Goal: Task Accomplishment & Management: Use online tool/utility

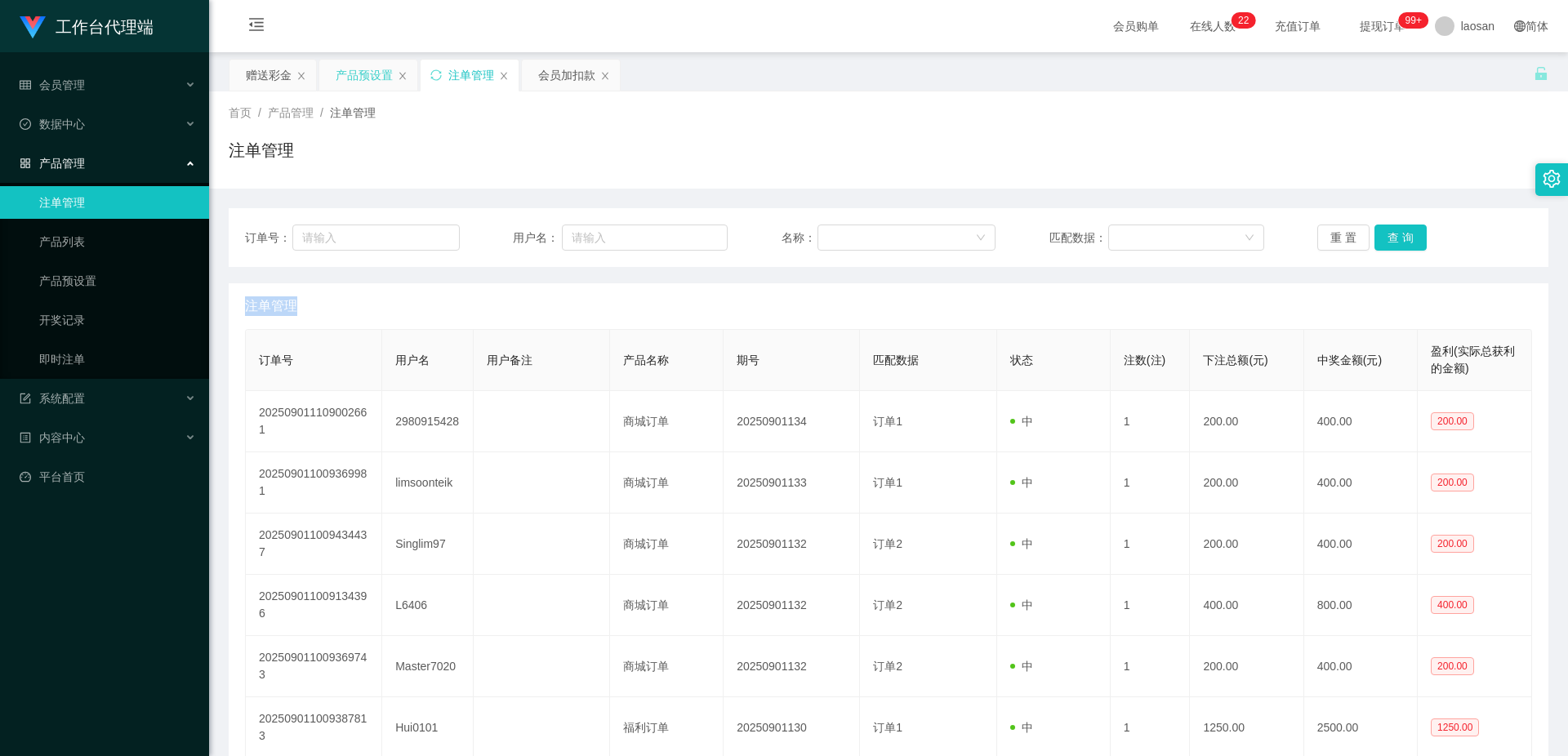
click at [365, 71] on div "产品预设置" at bounding box center [364, 75] width 57 height 31
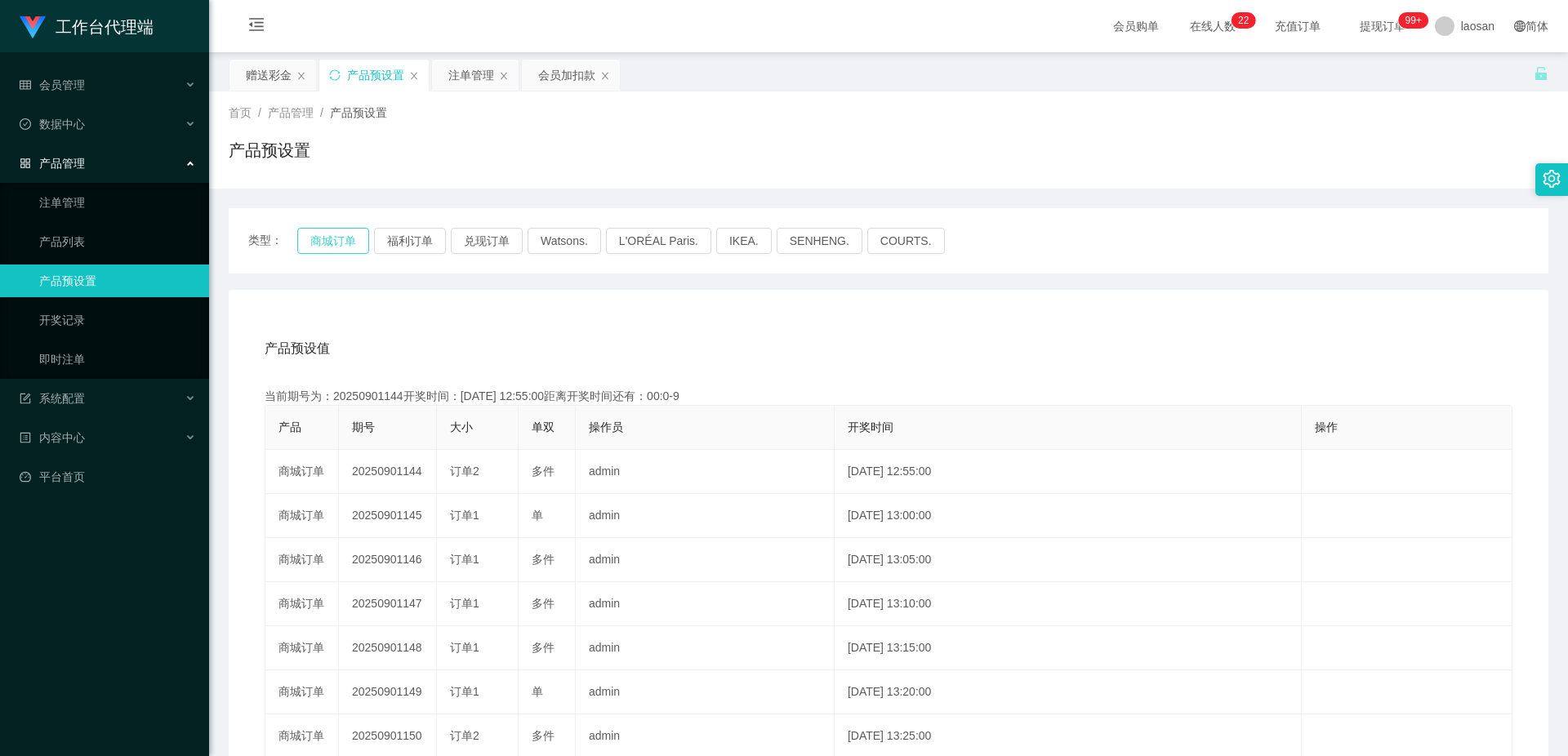
click at [359, 224] on button "商城订单" at bounding box center [333, 241] width 72 height 26
click at [558, 224] on div "产品预设值 添加期号" at bounding box center [888, 348] width 1248 height 46
click at [469, 78] on div "注单管理" at bounding box center [470, 75] width 46 height 31
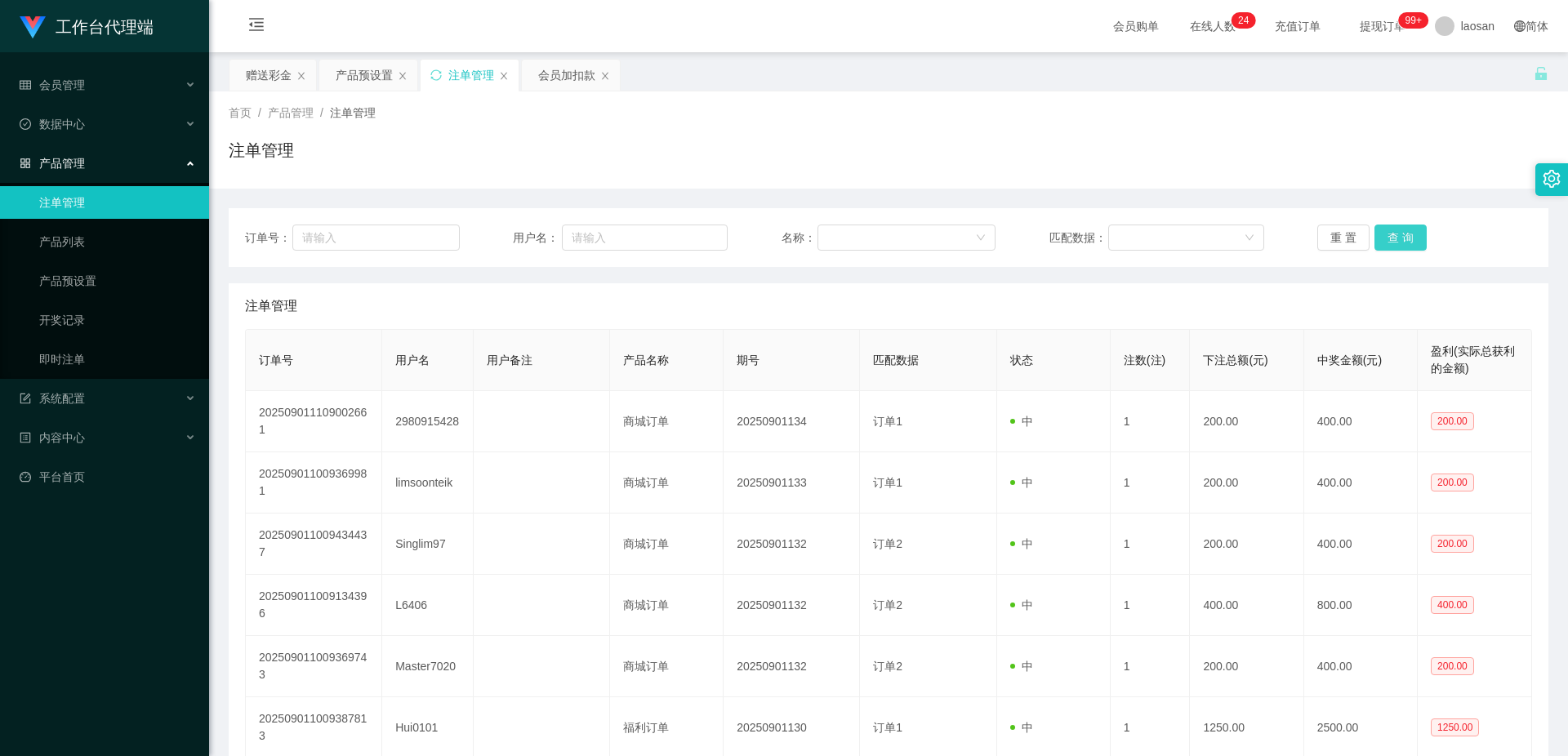
click at [558, 224] on button "查 询" at bounding box center [1400, 237] width 52 height 26
click at [558, 224] on button "查 询" at bounding box center [1409, 237] width 71 height 26
click at [558, 224] on button "查 询" at bounding box center [1400, 237] width 52 height 26
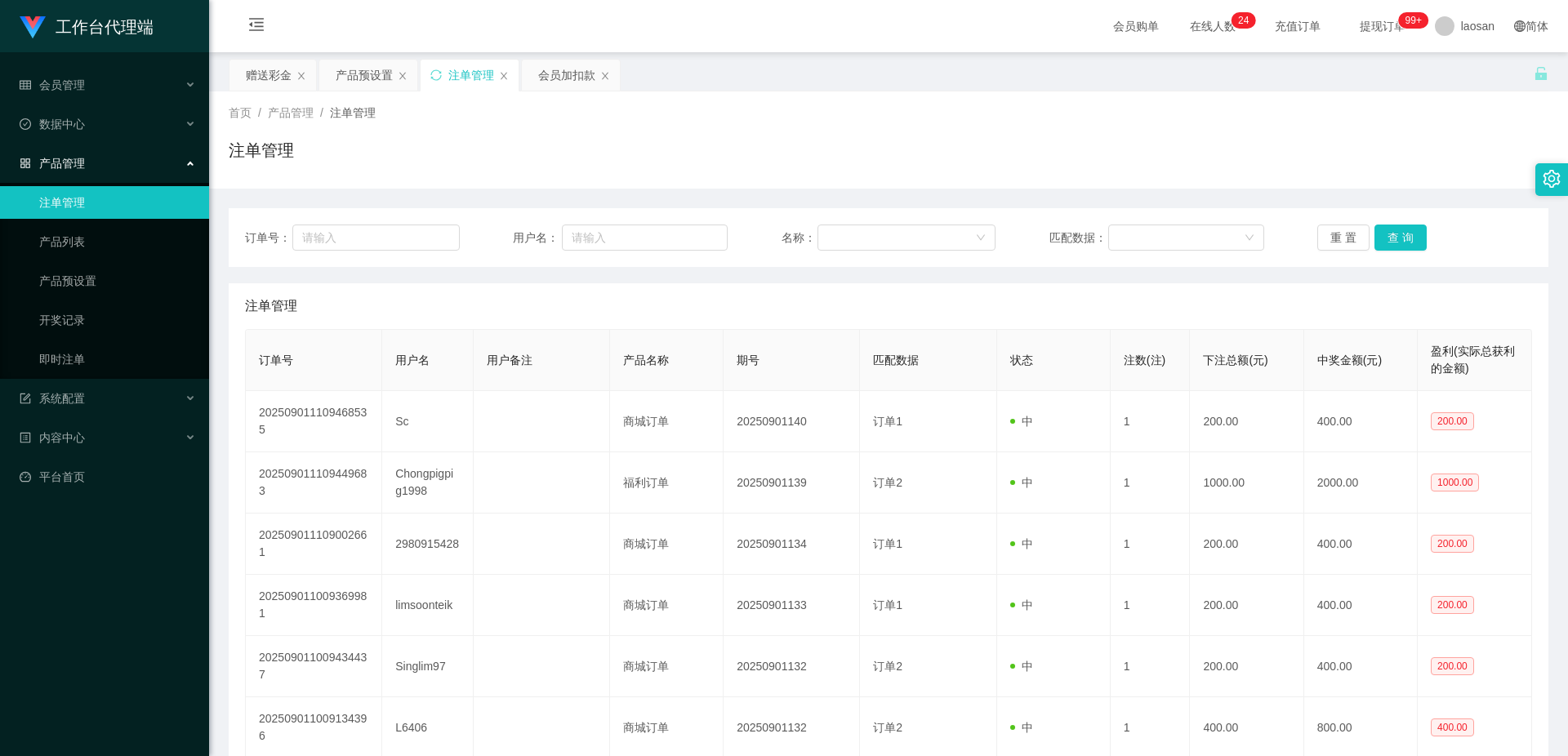
click at [1412, 230] on button "查 询" at bounding box center [1400, 237] width 52 height 26
drag, startPoint x: 1407, startPoint y: 225, endPoint x: 1443, endPoint y: 145, distance: 87.7
click at [1407, 226] on button "查 询" at bounding box center [1400, 237] width 52 height 26
click at [275, 73] on div "赠送彩金" at bounding box center [268, 75] width 46 height 31
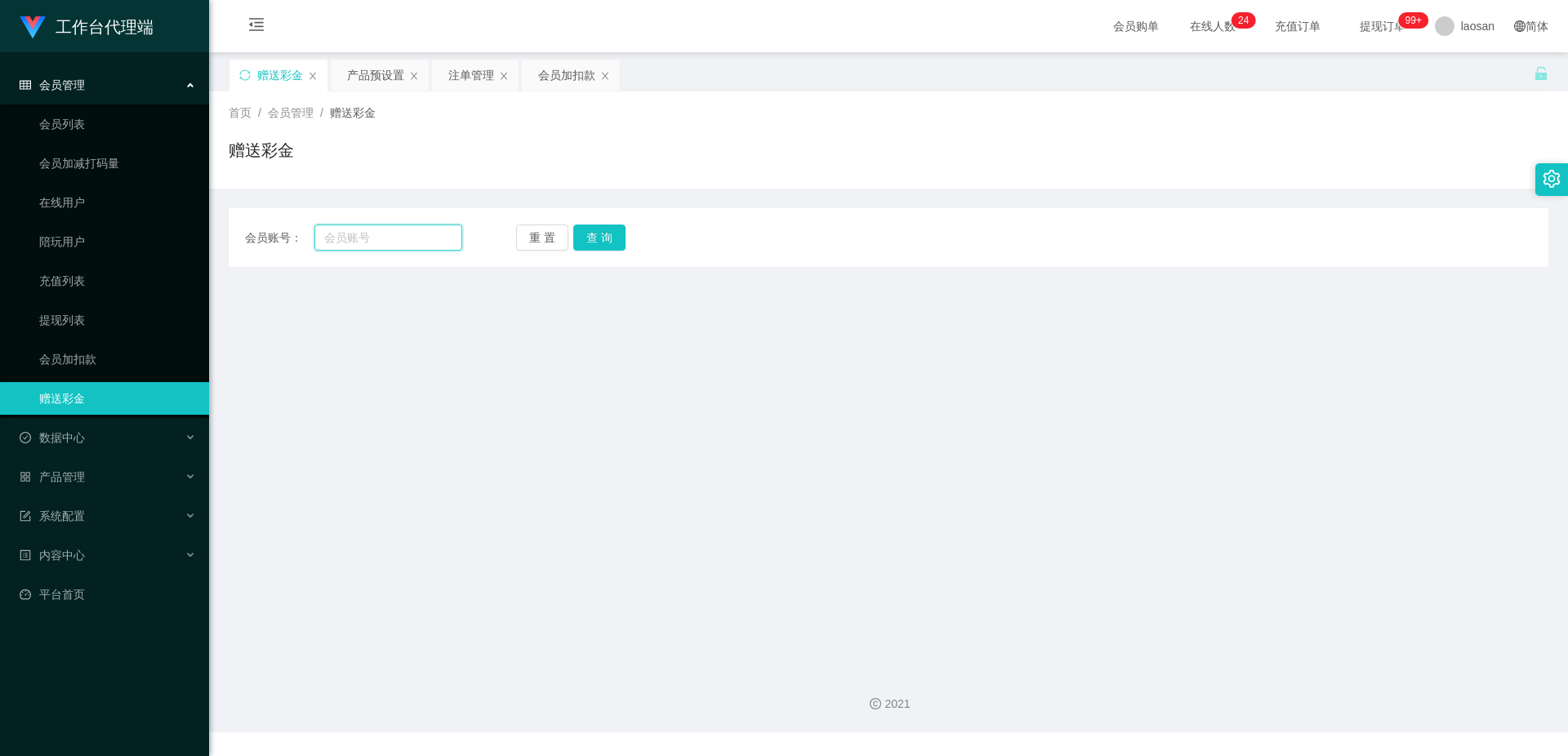
click at [386, 239] on input "text" at bounding box center [387, 237] width 148 height 26
paste input "88408107"
type input "88408107"
click at [613, 238] on button "查 询" at bounding box center [599, 237] width 52 height 26
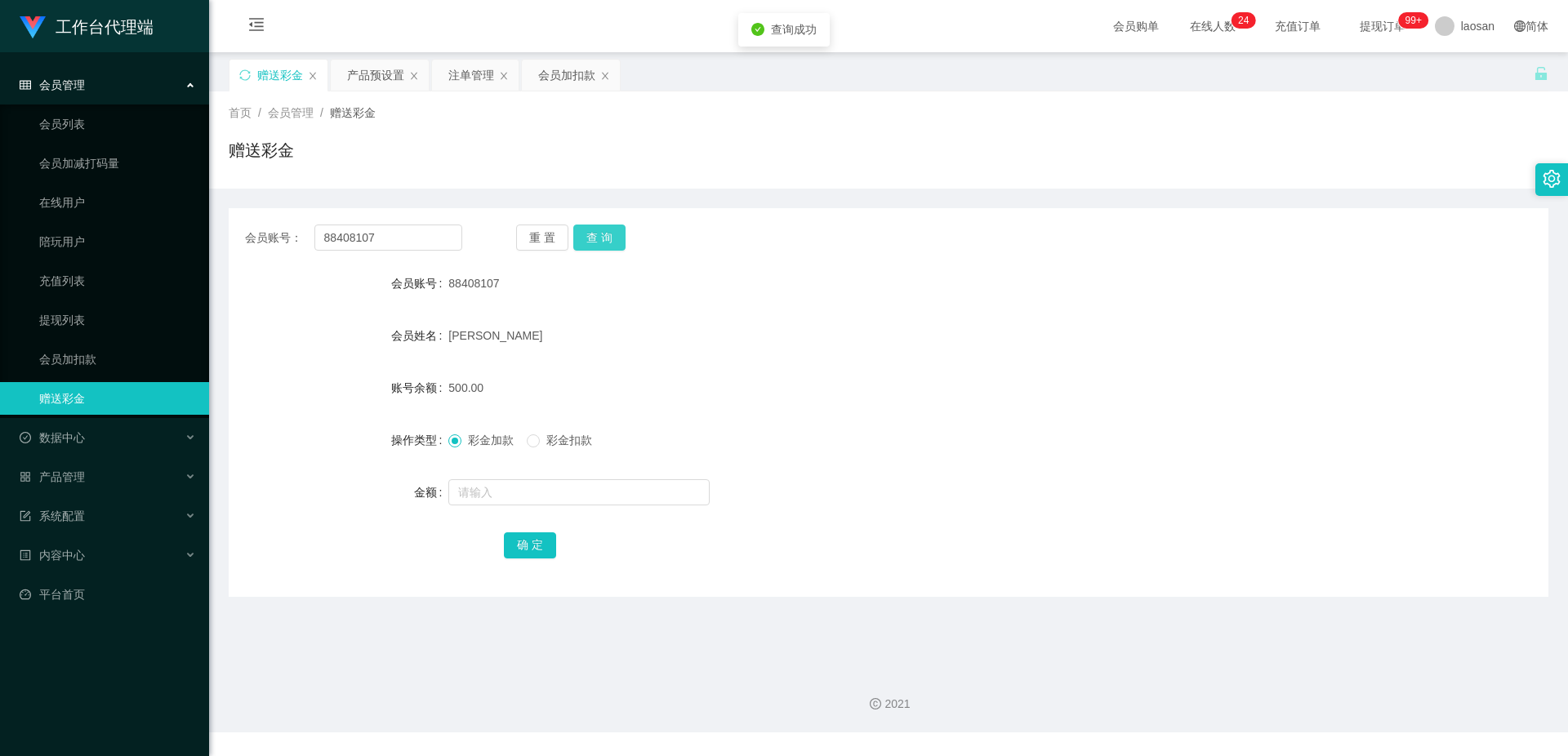
click at [614, 238] on button "查 询" at bounding box center [599, 237] width 52 height 26
click at [614, 238] on button "查 询" at bounding box center [608, 237] width 71 height 26
click at [614, 238] on button "查 询" at bounding box center [599, 237] width 52 height 26
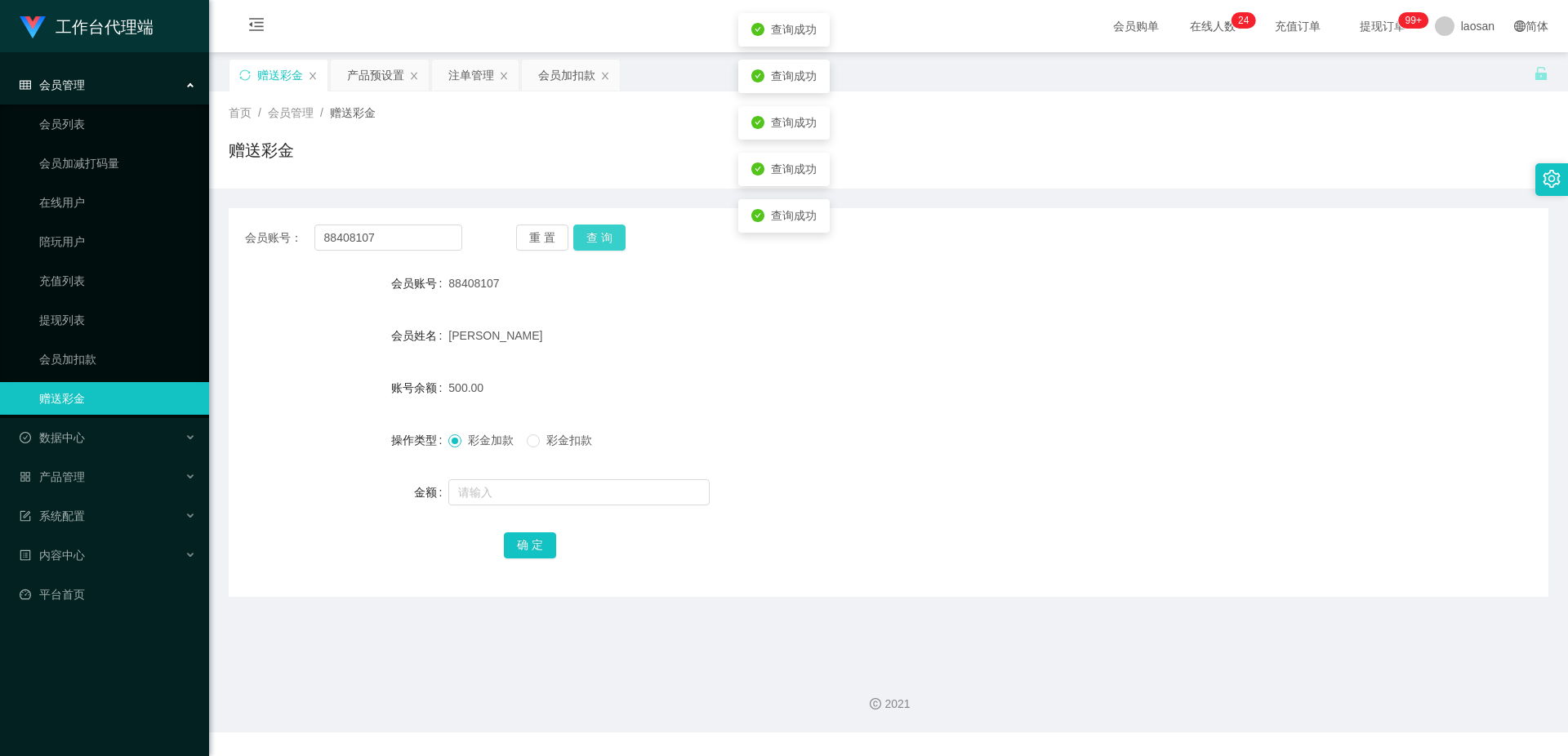
click at [614, 238] on button "查 询" at bounding box center [599, 237] width 52 height 26
click at [614, 238] on button "查 询" at bounding box center [608, 237] width 71 height 26
drag, startPoint x: 462, startPoint y: 80, endPoint x: 471, endPoint y: 84, distance: 9.8
click at [462, 80] on div "注单管理" at bounding box center [470, 75] width 46 height 31
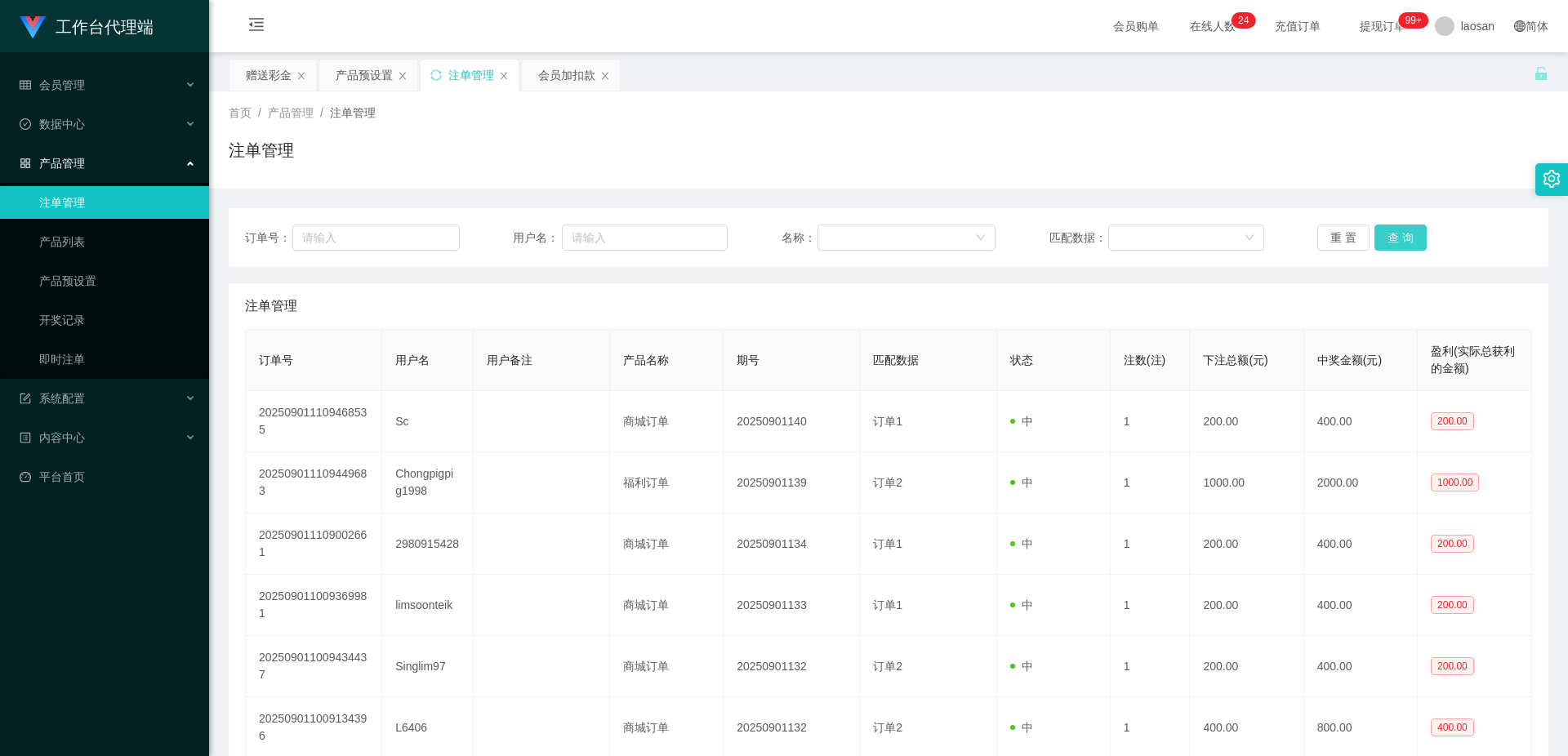
click at [1412, 239] on button "查 询" at bounding box center [1400, 237] width 52 height 26
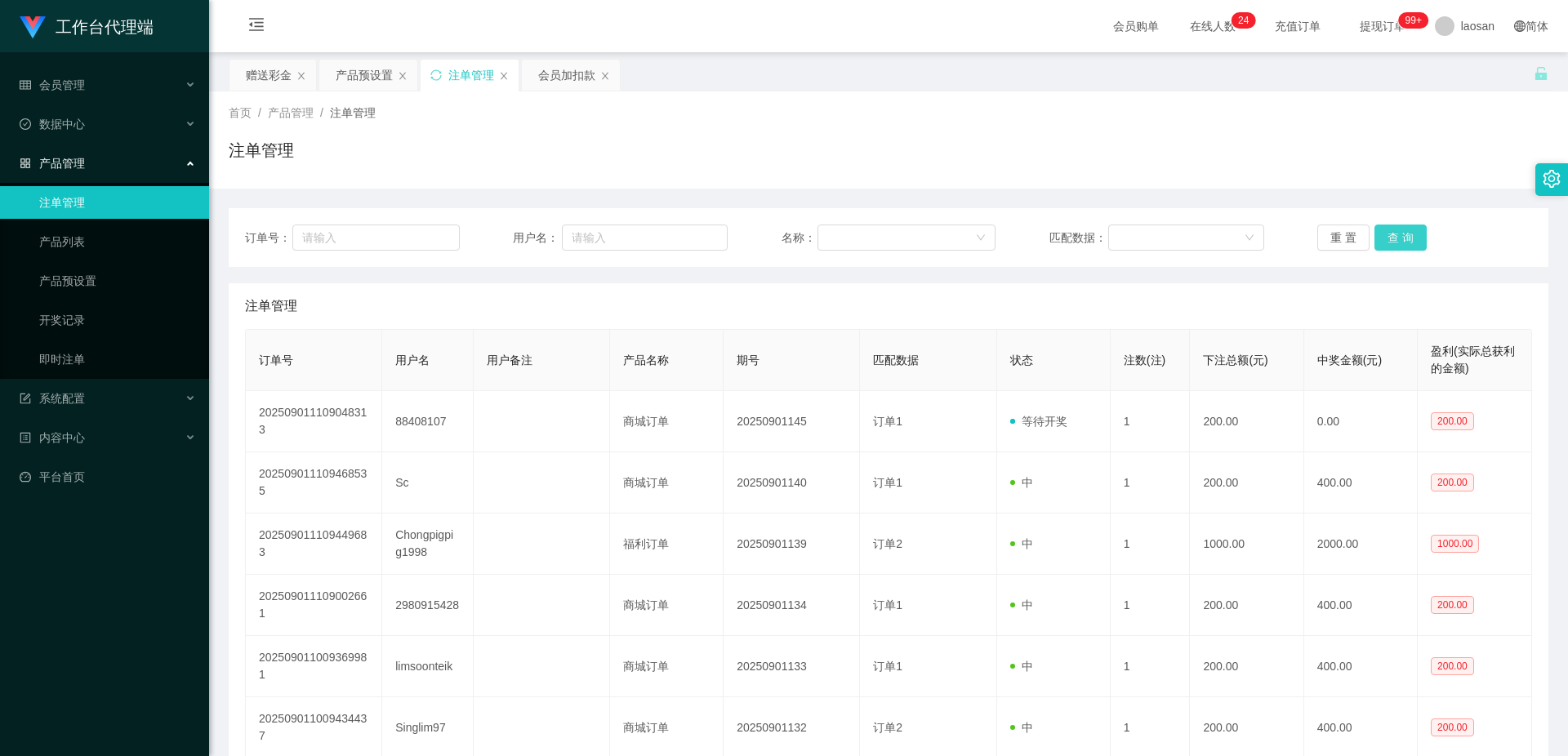
click at [1412, 239] on button "查 询" at bounding box center [1400, 237] width 52 height 26
click at [1412, 239] on div "重 置 查 询" at bounding box center [1424, 237] width 215 height 26
click at [1412, 239] on button "查 询" at bounding box center [1400, 237] width 52 height 26
click at [1412, 239] on div "重 置 查 询" at bounding box center [1424, 237] width 215 height 26
click at [1412, 239] on button "查 询" at bounding box center [1400, 237] width 52 height 26
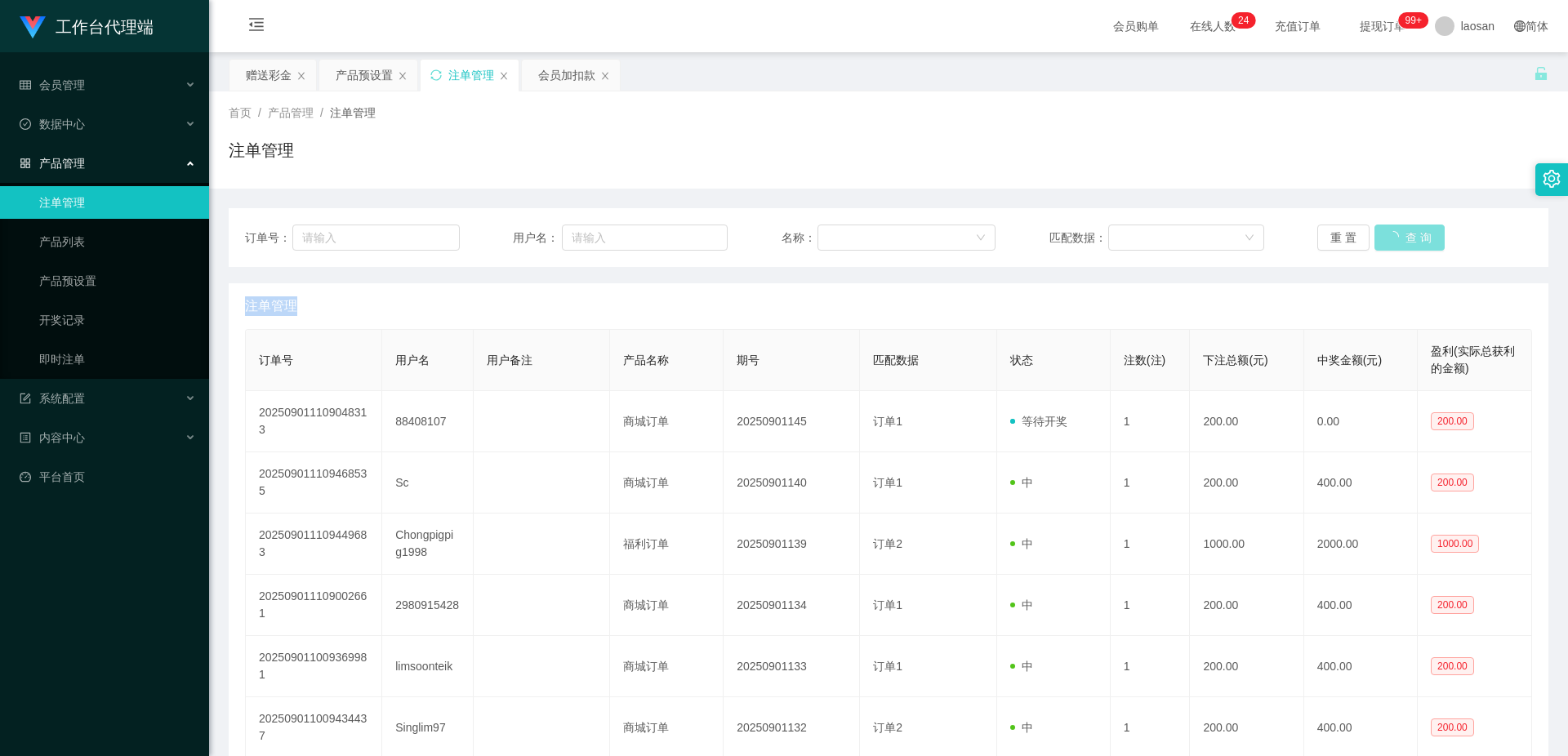
click at [1412, 239] on button "查 询" at bounding box center [1409, 237] width 71 height 26
click at [1387, 234] on button "查 询" at bounding box center [1400, 237] width 52 height 26
click at [1387, 234] on button "查 询" at bounding box center [1409, 237] width 71 height 26
click at [1387, 234] on button "查 询" at bounding box center [1400, 237] width 52 height 26
